Goal: Task Accomplishment & Management: Manage account settings

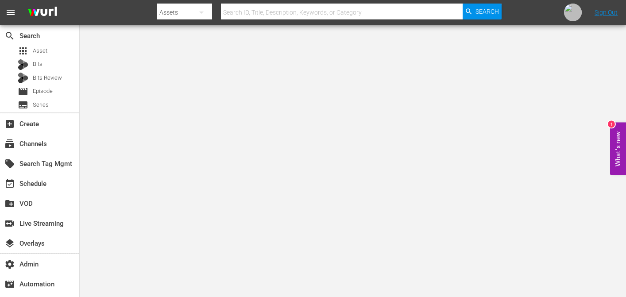
click at [36, 153] on div "local_offer Search Tag Mgmt" at bounding box center [39, 163] width 79 height 20
click at [39, 146] on div "subscriptions Channels" at bounding box center [25, 143] width 50 height 8
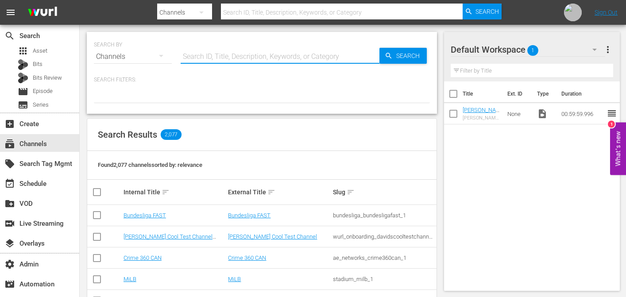
click at [253, 50] on input "text" at bounding box center [280, 56] width 199 height 21
paste input "dangertv_2"
type input "dangertv_2"
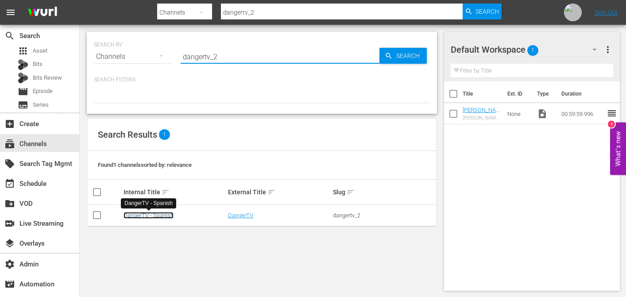
click at [167, 216] on link "DangerTV - Spanish" at bounding box center [149, 215] width 50 height 7
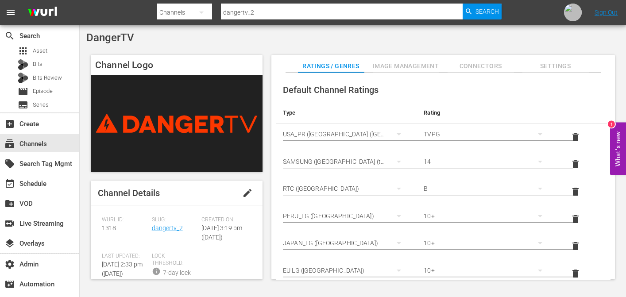
click at [403, 70] on span "Image Management" at bounding box center [406, 66] width 66 height 11
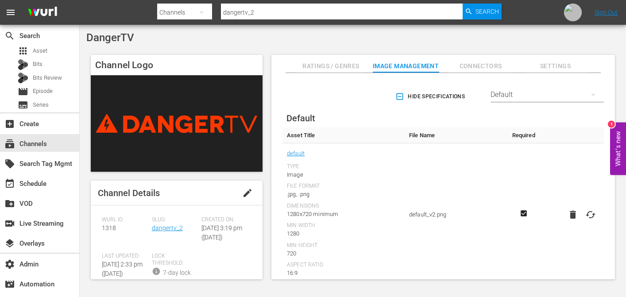
click at [528, 91] on div "Default" at bounding box center [547, 94] width 113 height 25
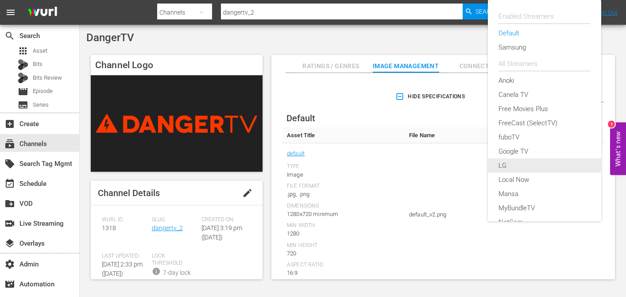
click at [513, 165] on div "LG" at bounding box center [545, 166] width 92 height 14
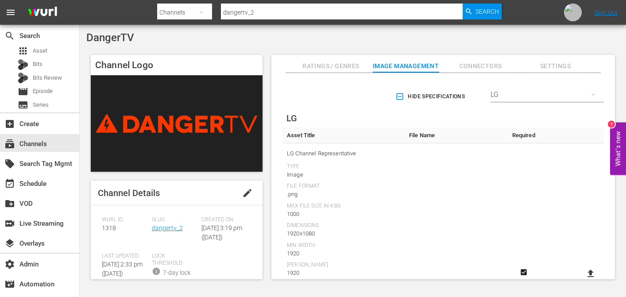
click at [403, 99] on span "Hide Specifications" at bounding box center [431, 96] width 68 height 9
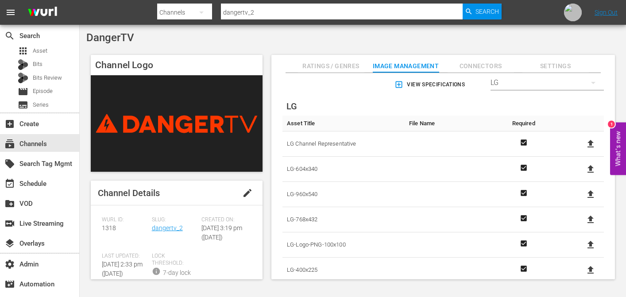
scroll to position [26, 0]
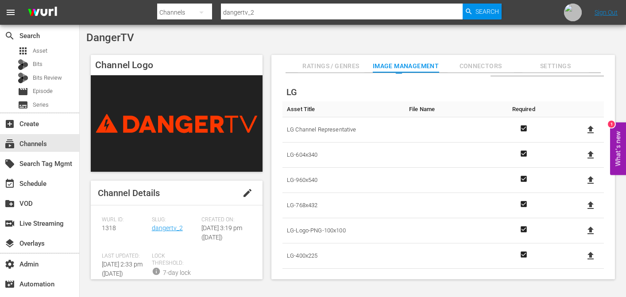
click at [586, 230] on icon at bounding box center [591, 230] width 11 height 11
click at [582, 238] on input "file" at bounding box center [582, 238] width 0 height 0
type input "C:\fakepath\LG-Logo-PNG-100x100.png"
click at [592, 208] on icon at bounding box center [591, 205] width 11 height 11
click at [582, 213] on input "file" at bounding box center [582, 213] width 0 height 0
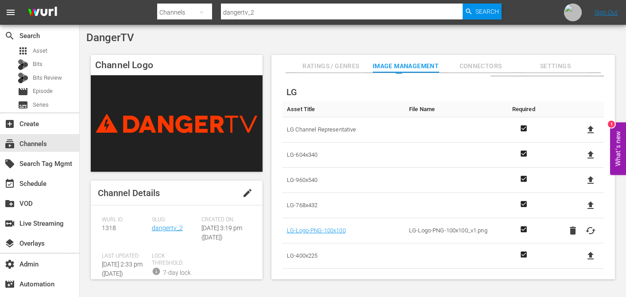
type input "C:\fakepath\LG-768x432.png"
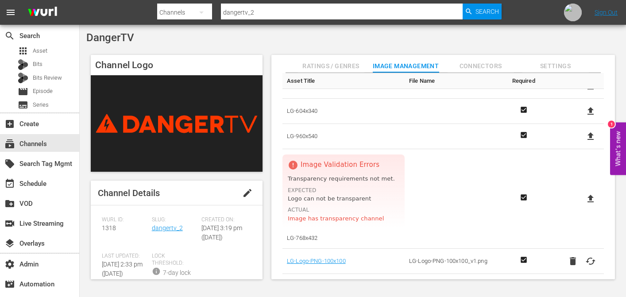
scroll to position [101, 0]
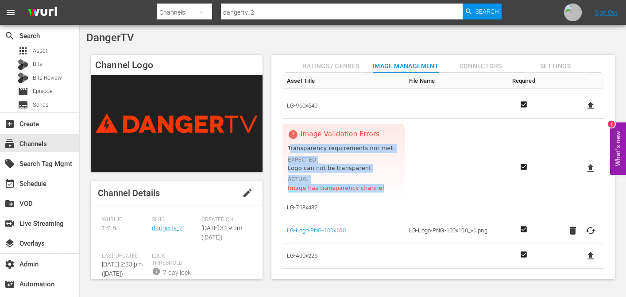
drag, startPoint x: 290, startPoint y: 150, endPoint x: 381, endPoint y: 193, distance: 100.8
click at [381, 193] on div "error Image Validation Errors Transparency requirements not met. Expected Logo …" at bounding box center [344, 161] width 122 height 74
copy div "ransparency requirements not met. Expected Logo can not be transparent Actual I…"
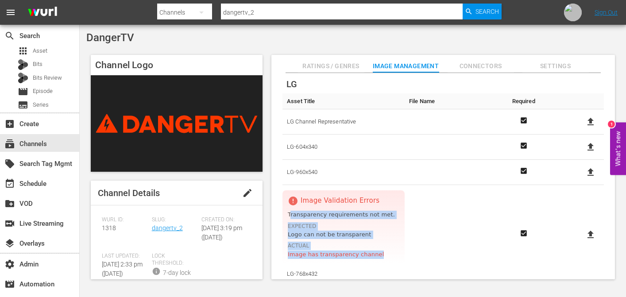
scroll to position [0, 0]
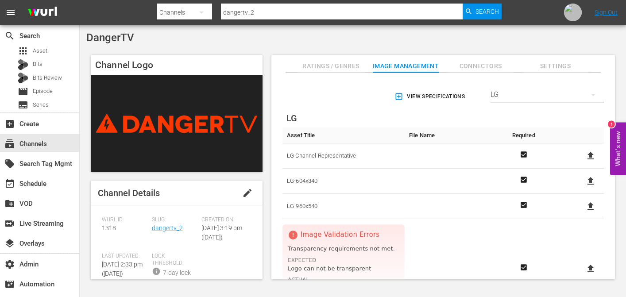
click at [566, 97] on div "LG" at bounding box center [547, 94] width 113 height 25
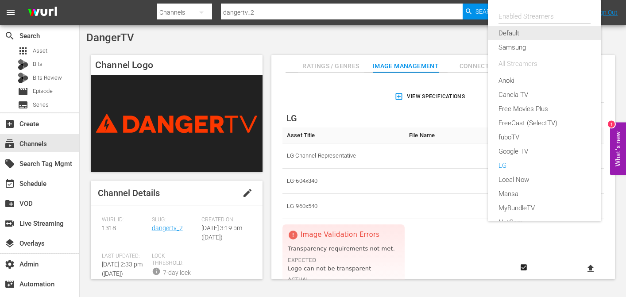
click at [521, 33] on div "Default" at bounding box center [545, 33] width 92 height 14
